Goal: Register for event/course

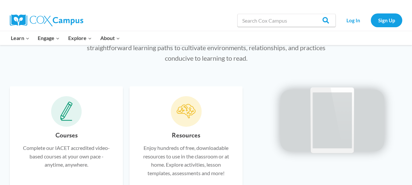
scroll to position [362, 0]
click at [351, 19] on link "Log In" at bounding box center [353, 19] width 29 height 13
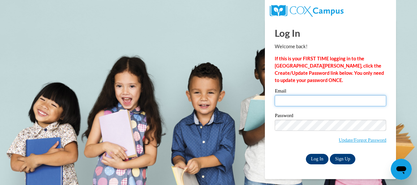
type input "renapurnell25@yahoo.com"
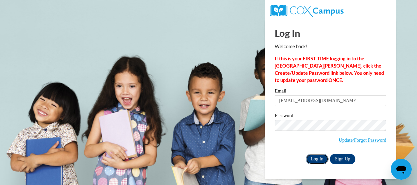
click at [316, 158] on input "Log In" at bounding box center [317, 159] width 23 height 10
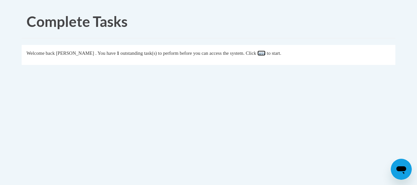
click at [266, 53] on link "here" at bounding box center [261, 53] width 8 height 5
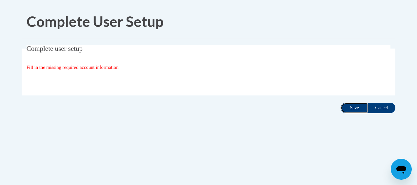
click at [354, 107] on input "Save" at bounding box center [355, 108] width 28 height 10
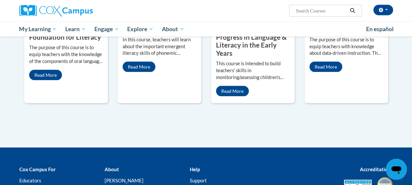
scroll to position [647, 0]
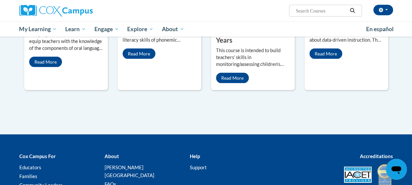
click at [340, 11] on input "Search..." at bounding box center [321, 11] width 52 height 8
type input "implicit bias in education"
click at [353, 9] on icon "Search" at bounding box center [353, 10] width 6 height 5
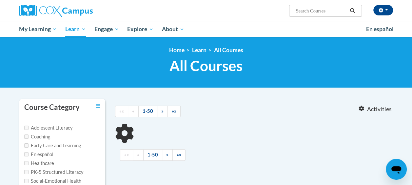
type input "implicit bias in education"
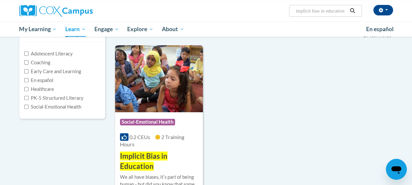
scroll to position [66, 0]
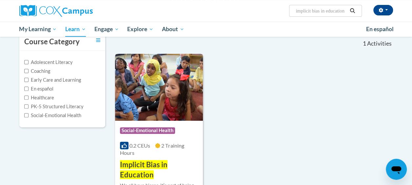
click at [146, 129] on span "Social-Emotional Health" at bounding box center [147, 130] width 55 height 7
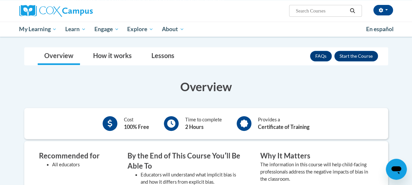
scroll to position [113, 0]
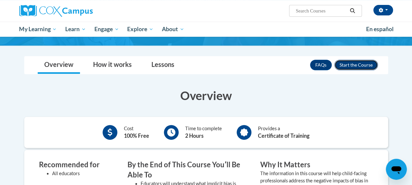
click at [350, 63] on button "Enroll" at bounding box center [357, 65] width 44 height 10
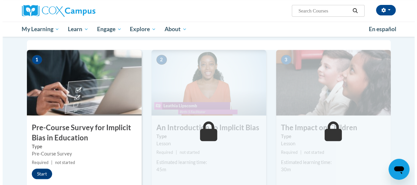
scroll to position [127, 0]
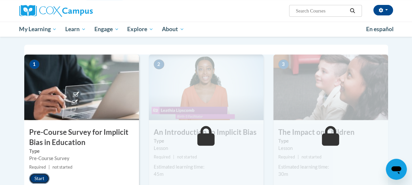
click at [40, 176] on button "Start" at bounding box center [39, 178] width 20 height 10
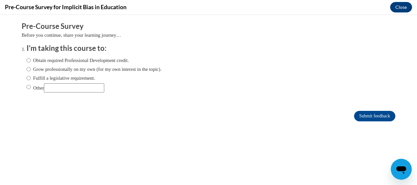
scroll to position [0, 0]
click at [27, 60] on input "Obtain required Professional Development credit." at bounding box center [29, 60] width 4 height 7
radio input "true"
click at [370, 116] on input "Submit feedback" at bounding box center [374, 116] width 41 height 10
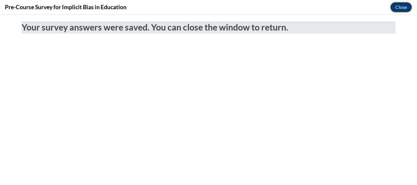
click at [400, 7] on button "Close" at bounding box center [401, 7] width 22 height 10
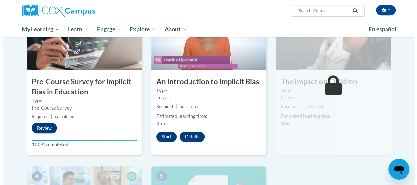
scroll to position [179, 0]
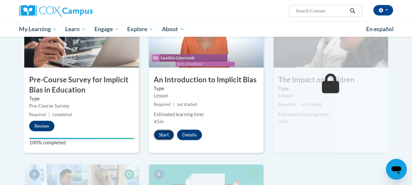
click at [165, 132] on button "Start" at bounding box center [164, 135] width 20 height 10
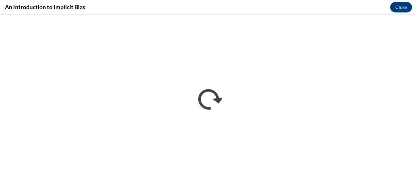
scroll to position [0, 0]
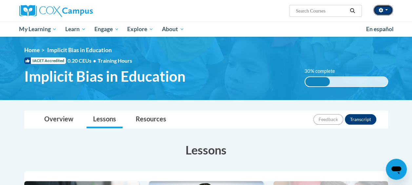
click at [382, 14] on button "button" at bounding box center [384, 10] width 20 height 10
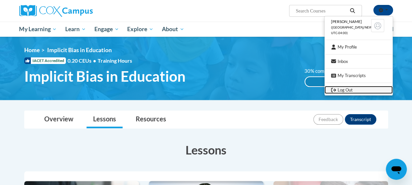
click at [342, 88] on link "Log Out" at bounding box center [359, 90] width 68 height 8
